Goal: Register for event/course

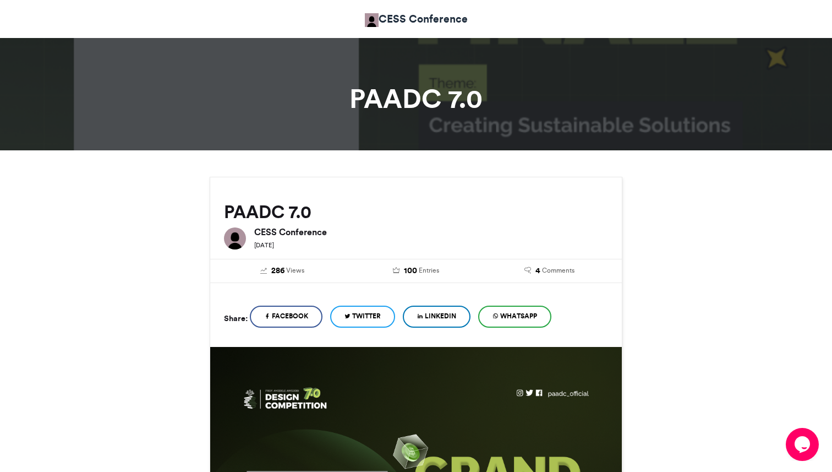
click at [405, 16] on link "CESS Conference" at bounding box center [416, 19] width 103 height 16
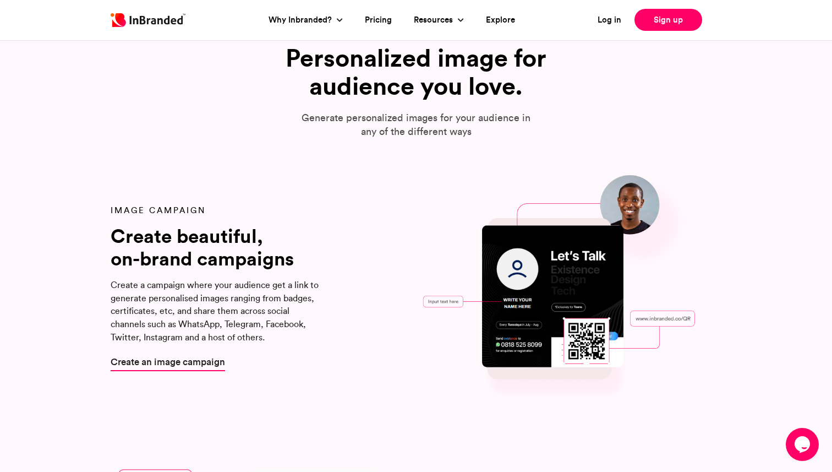
scroll to position [1140, 0]
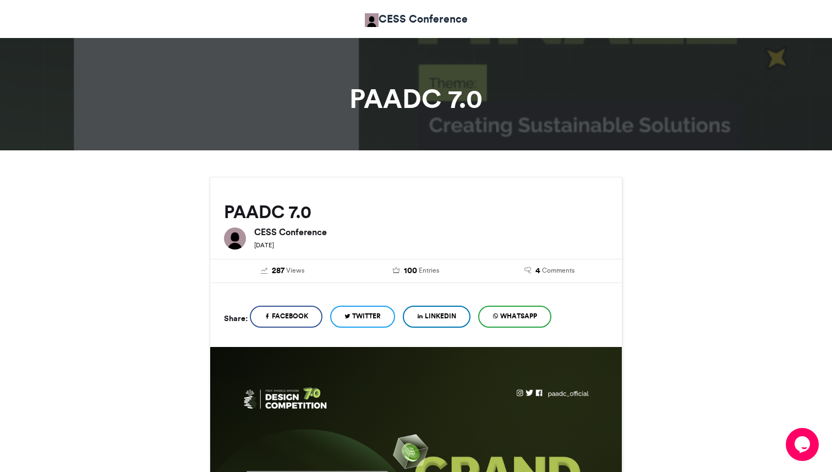
click at [273, 229] on h6 "CESS Conference" at bounding box center [431, 231] width 354 height 9
click at [266, 249] on div "19-11-2023" at bounding box center [431, 245] width 354 height 12
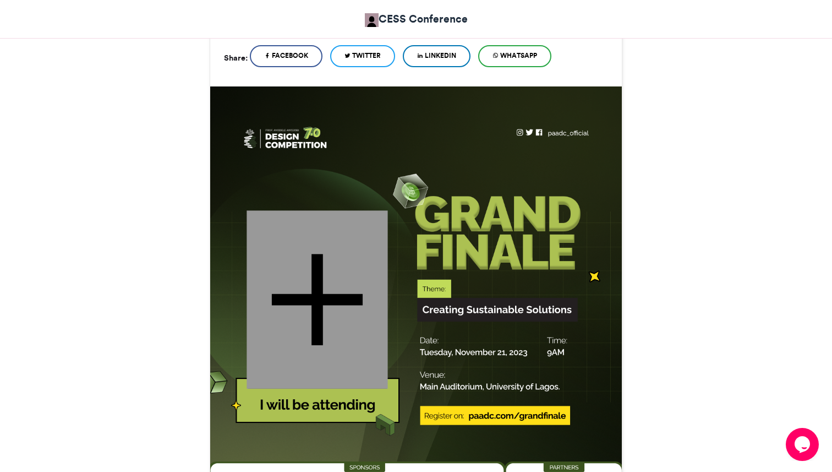
scroll to position [243, 0]
